Goal: Use online tool/utility: Utilize a website feature to perform a specific function

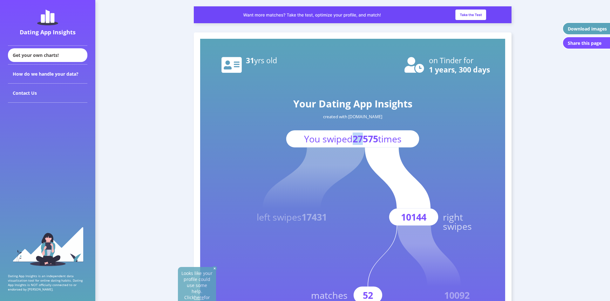
drag, startPoint x: 353, startPoint y: 139, endPoint x: 361, endPoint y: 139, distance: 7.9
click at [361, 139] on tspan "27575" at bounding box center [365, 138] width 25 height 12
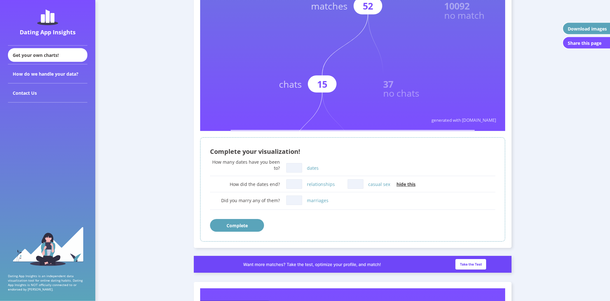
scroll to position [292, 0]
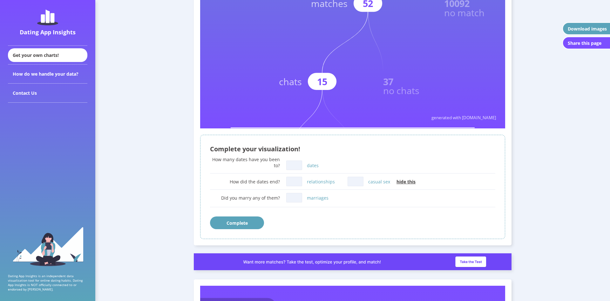
click at [311, 165] on label "dates" at bounding box center [313, 165] width 12 height 6
click at [302, 165] on input "dates" at bounding box center [294, 165] width 16 height 10
type input "2"
click at [300, 183] on input "relationships" at bounding box center [294, 182] width 16 height 10
type input "0"
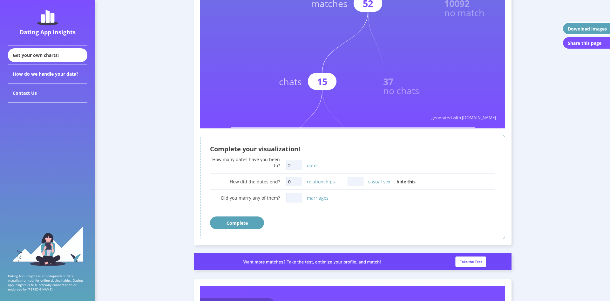
click at [302, 199] on div "Did you marry any of them? marriages" at bounding box center [352, 200] width 285 height 19
click at [301, 199] on input "marriages" at bounding box center [294, 198] width 16 height 10
type input "0"
click at [370, 179] on label "casual sex" at bounding box center [379, 182] width 22 height 6
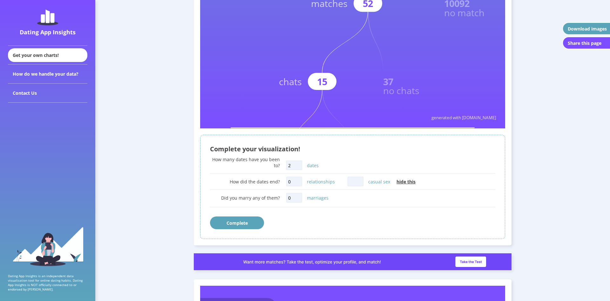
click at [363, 179] on input "casual sex" at bounding box center [356, 182] width 16 height 10
type input "0"
click at [259, 220] on button "Complete" at bounding box center [237, 222] width 54 height 13
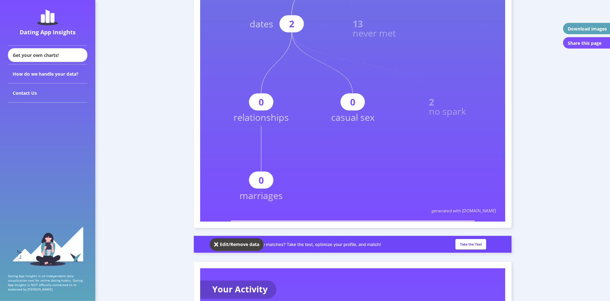
scroll to position [0, 0]
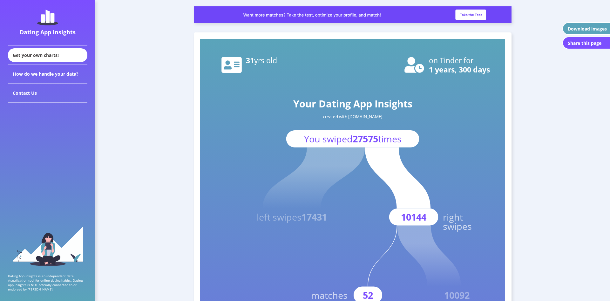
drag, startPoint x: 165, startPoint y: 163, endPoint x: 139, endPoint y: 64, distance: 102.6
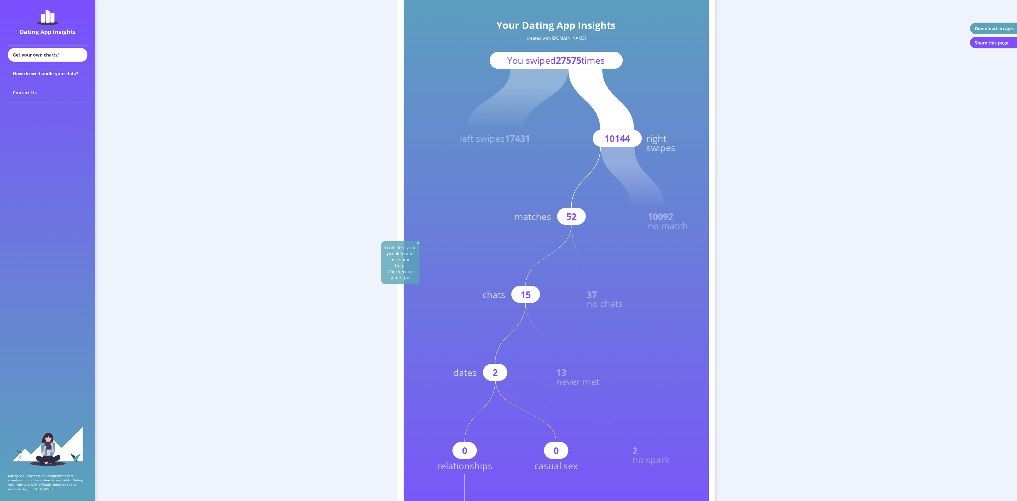
scroll to position [65, 0]
